Goal: Register for event/course

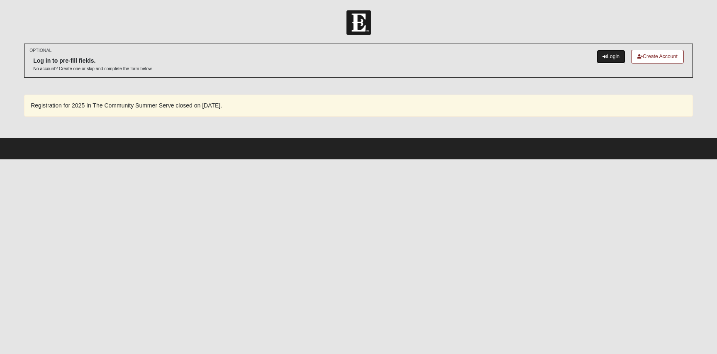
click at [606, 61] on link "Login" at bounding box center [611, 57] width 29 height 14
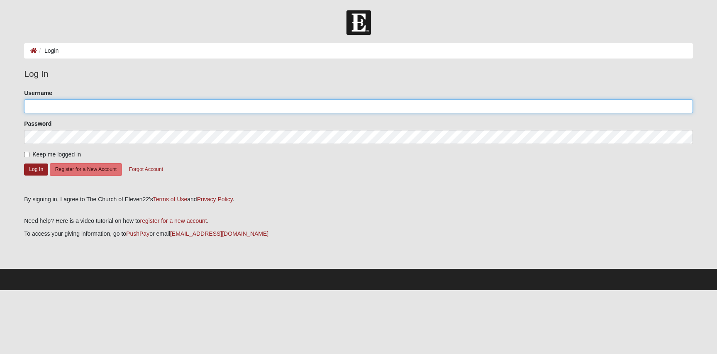
click at [64, 109] on input "Username" at bounding box center [358, 106] width 669 height 14
type input "christy@aomh.org"
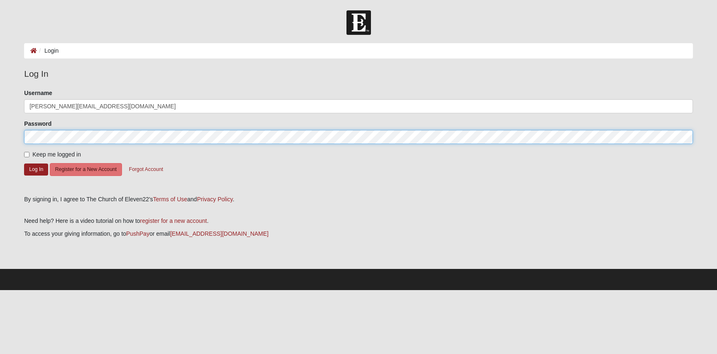
click at [24, 164] on button "Log In" at bounding box center [36, 170] width 24 height 12
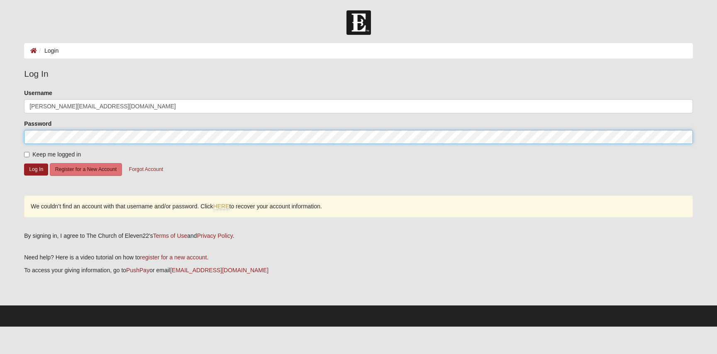
click at [24, 164] on button "Log In" at bounding box center [36, 170] width 24 height 12
